Goal: Task Accomplishment & Management: Use online tool/utility

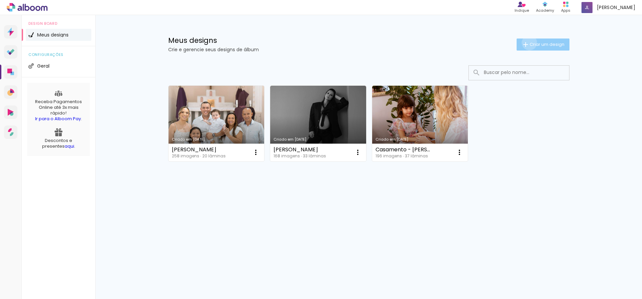
click at [528, 42] on iron-icon at bounding box center [526, 44] width 8 height 8
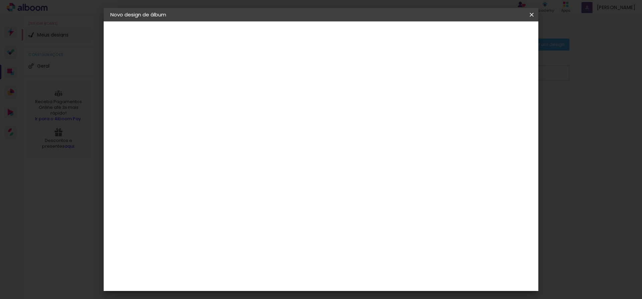
click at [220, 93] on input at bounding box center [220, 90] width 0 height 10
type input "Lucca smash"
type paper-input "Lucca smash"
click at [0, 0] on slot "Avançar" at bounding box center [0, 0] width 0 height 0
click at [271, 124] on input at bounding box center [237, 127] width 68 height 8
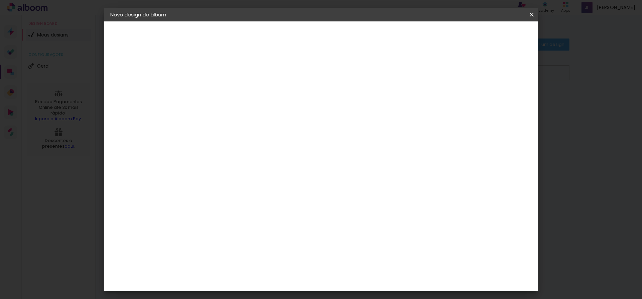
type input "[PERSON_NAME]"
type paper-input "[PERSON_NAME]"
click at [260, 150] on div "[PERSON_NAME]" at bounding box center [237, 151] width 45 height 5
click at [331, 39] on paper-button "Avançar" at bounding box center [314, 35] width 33 height 11
click at [256, 114] on paper-input-container "Linha" at bounding box center [236, 116] width 39 height 17
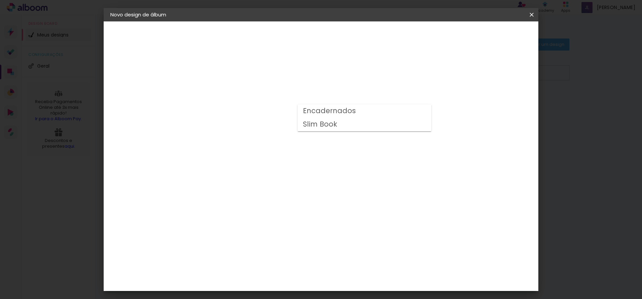
click at [0, 0] on slot "Encadernados" at bounding box center [0, 0] width 0 height 0
type input "Encadernados"
click at [265, 197] on span "25 x 50" at bounding box center [249, 204] width 31 height 14
click at [0, 0] on slot "Avançar" at bounding box center [0, 0] width 0 height 0
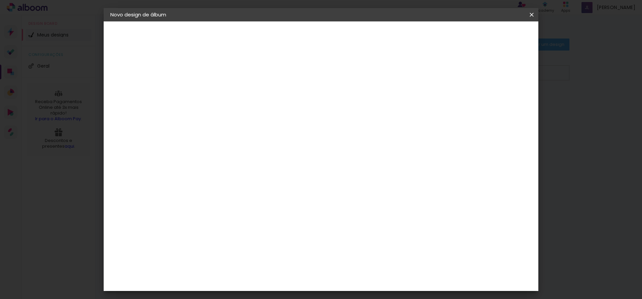
click at [497, 38] on paper-button "Iniciar design" at bounding box center [475, 35] width 44 height 11
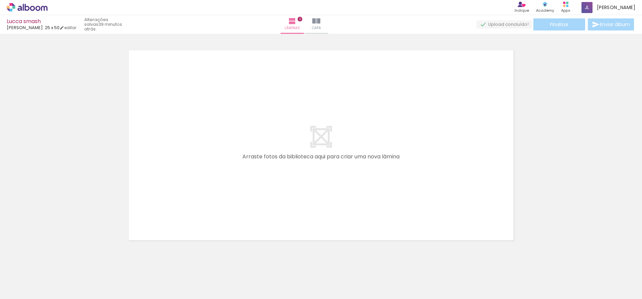
drag, startPoint x: 446, startPoint y: 49, endPoint x: 236, endPoint y: 1, distance: 215.5
click at [440, 48] on quentale-layouter at bounding box center [321, 145] width 396 height 201
